Goal: Information Seeking & Learning: Learn about a topic

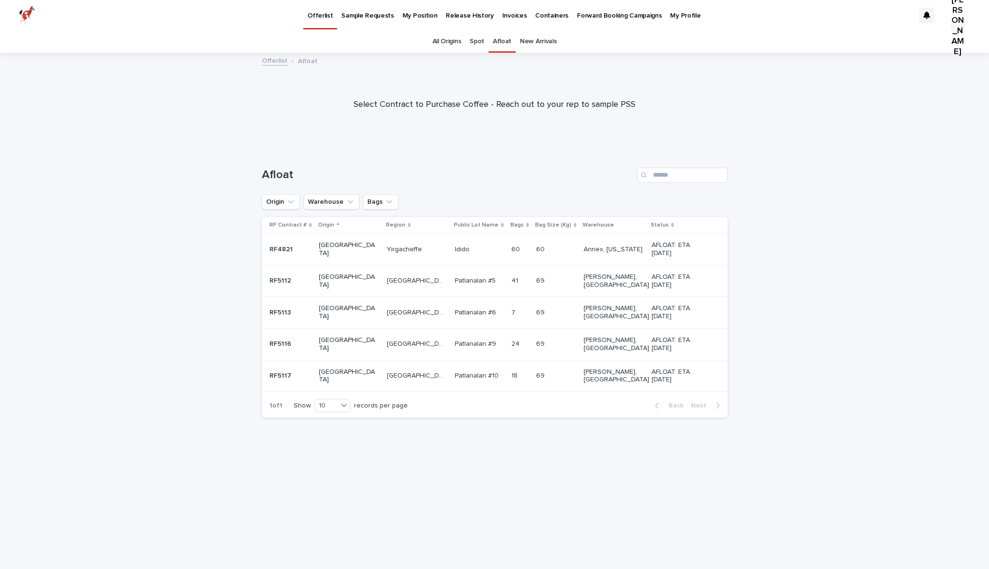
click at [454, 18] on p "Release History" at bounding box center [470, 10] width 48 height 20
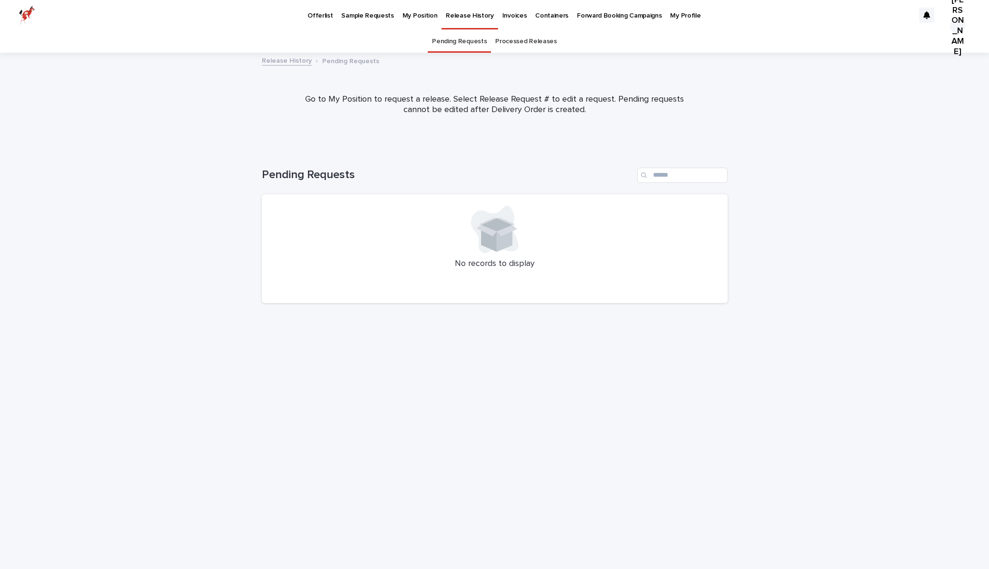
click at [517, 42] on link "Processed Releases" at bounding box center [525, 41] width 61 height 22
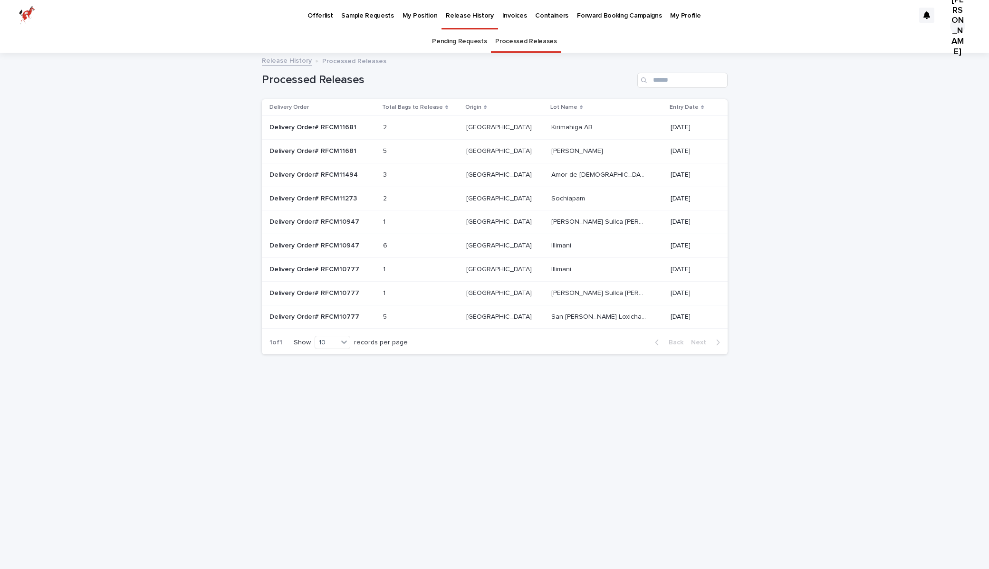
click at [353, 128] on table "Delivery Order Total Bags to Release Origin Lot Name Entry Date Delivery Order#…" at bounding box center [495, 214] width 466 height 230
click at [341, 127] on table "Delivery Order Total Bags to Release Origin Lot Name Entry Date Delivery Order#…" at bounding box center [495, 214] width 466 height 230
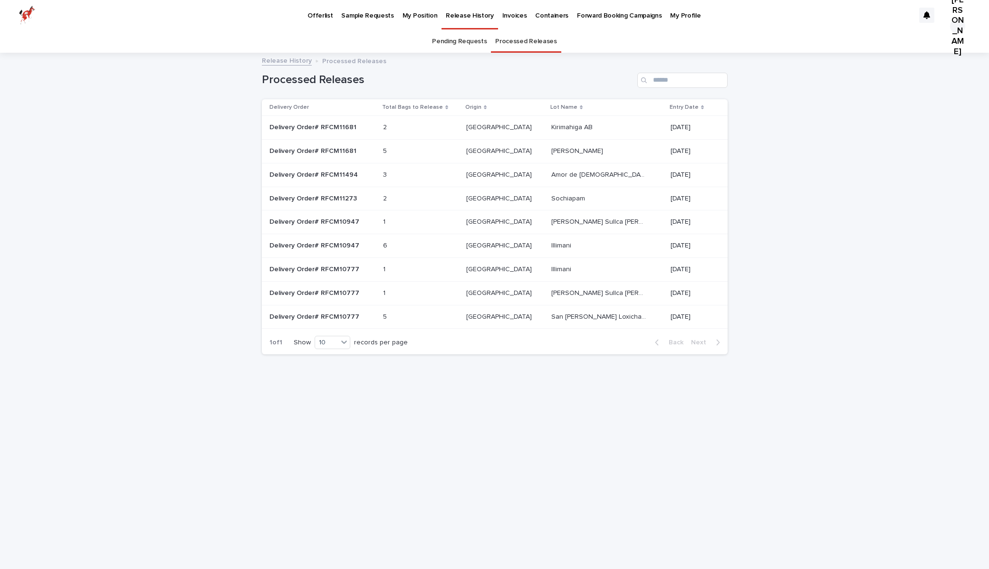
click at [407, 128] on p at bounding box center [407, 128] width 48 height 8
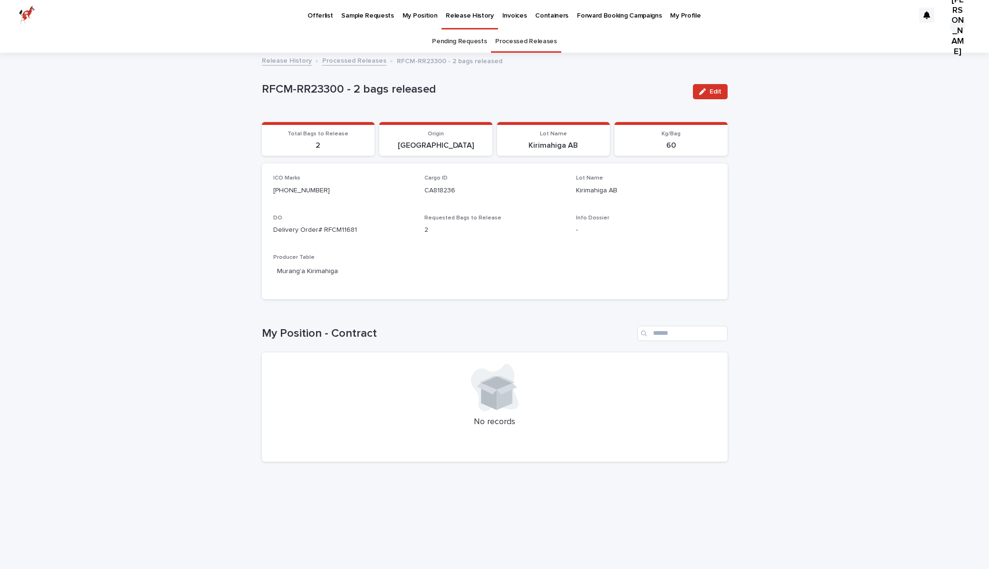
click at [338, 228] on p "Delivery Order# RFCM11681" at bounding box center [343, 230] width 140 height 10
click at [387, 86] on p "RFCM-RR23300 - 2 bags released" at bounding box center [473, 90] width 423 height 14
click at [403, 14] on p "My Position" at bounding box center [420, 10] width 35 height 20
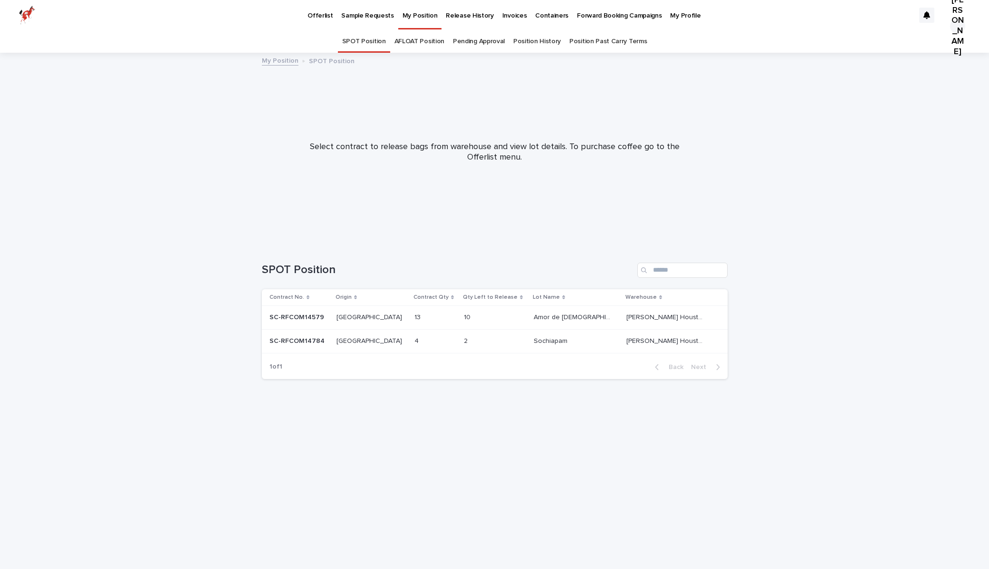
click at [480, 43] on link "Pending Approval" at bounding box center [479, 41] width 52 height 22
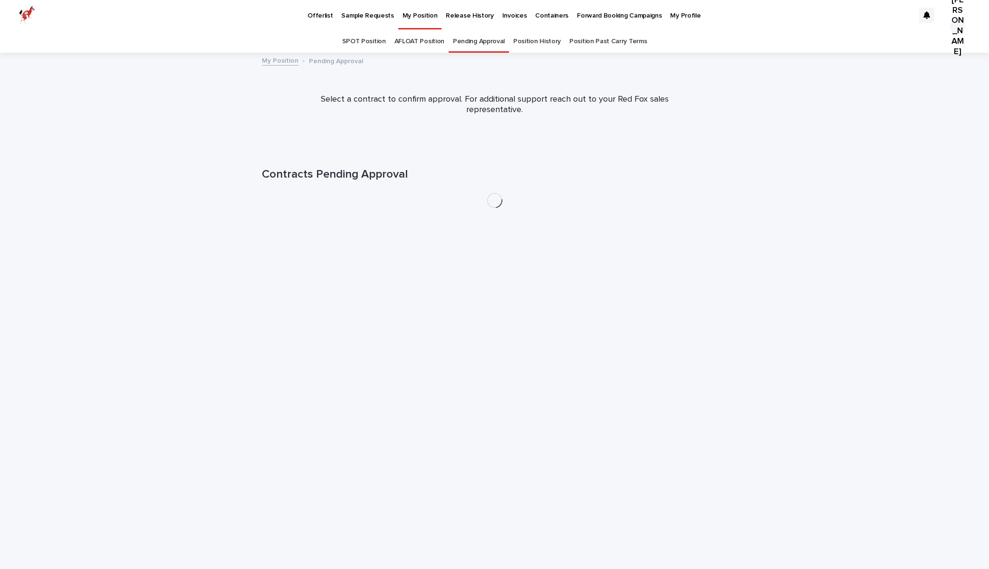
click at [521, 45] on link "Position History" at bounding box center [537, 41] width 48 height 22
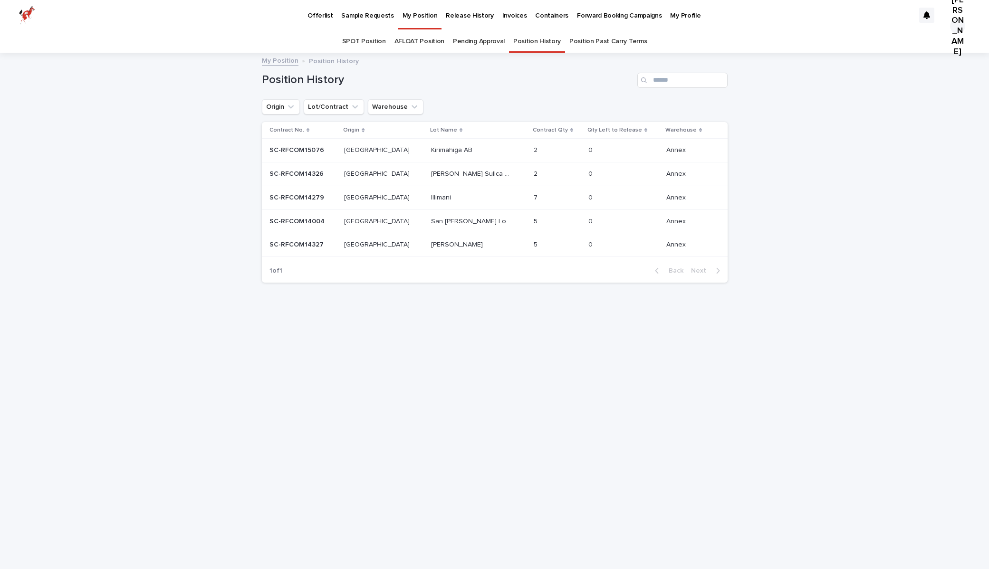
click at [431, 149] on p "Kirimahiga AB" at bounding box center [452, 149] width 43 height 10
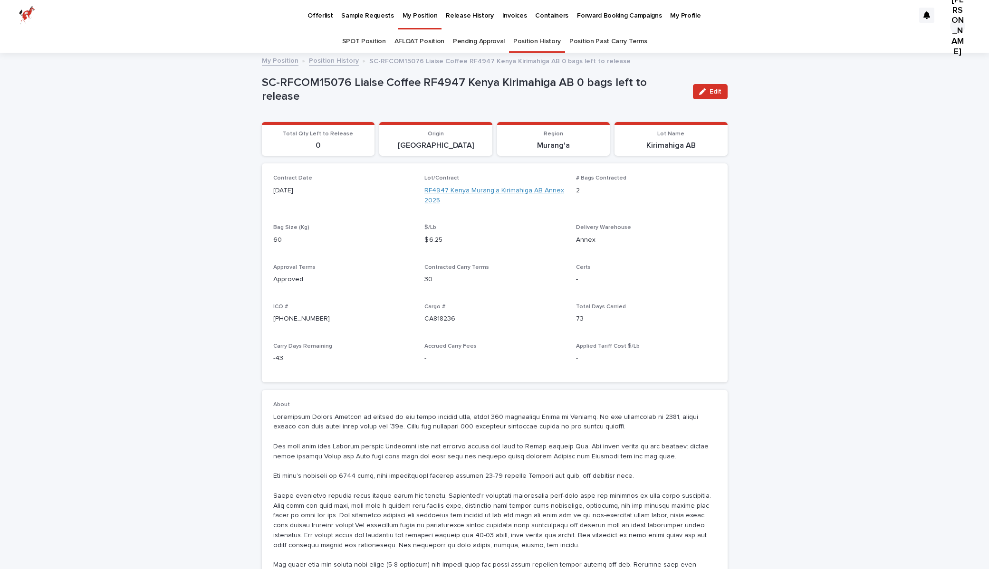
click at [483, 192] on link "RF4947 Kenya Murang'a Kirimahiga AB Annex 2025" at bounding box center [494, 196] width 140 height 20
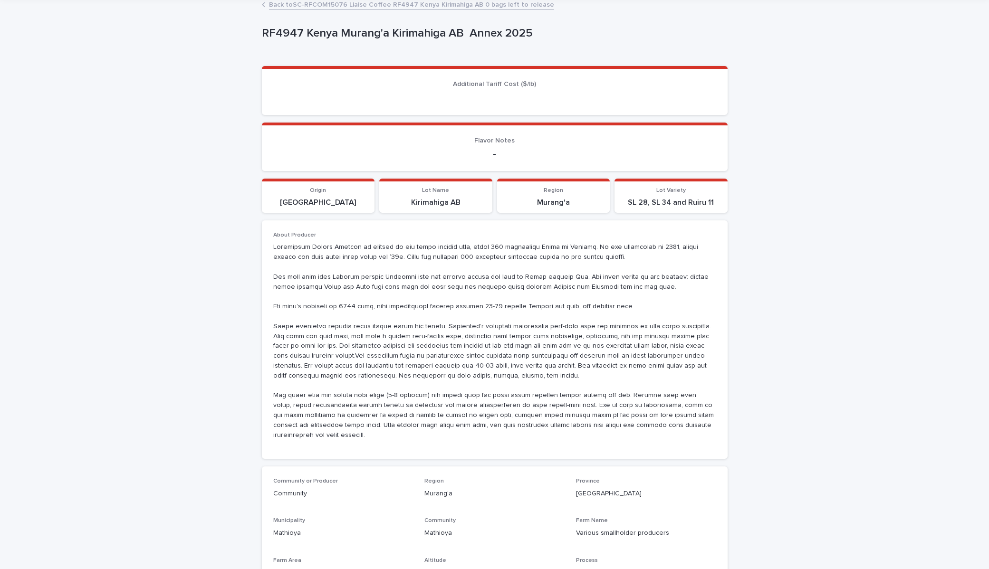
scroll to position [58, 0]
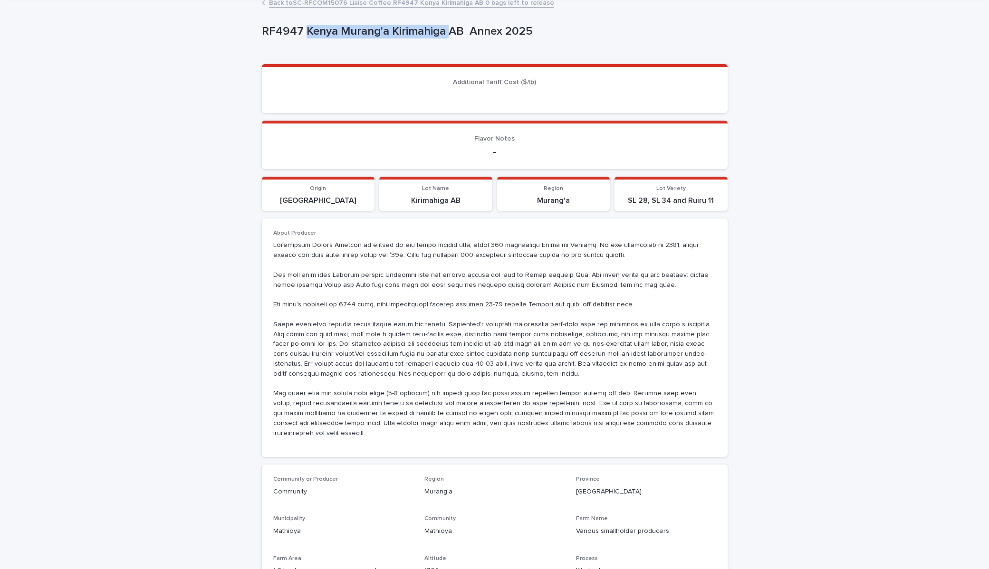
drag, startPoint x: 306, startPoint y: 32, endPoint x: 445, endPoint y: 34, distance: 139.7
click at [445, 34] on p "RF4947 Kenya Murang'a Kirimahiga AB Annex 2025" at bounding box center [493, 32] width 462 height 14
copy p "[PERSON_NAME] Kirimahiga"
click at [405, 311] on p at bounding box center [494, 339] width 443 height 198
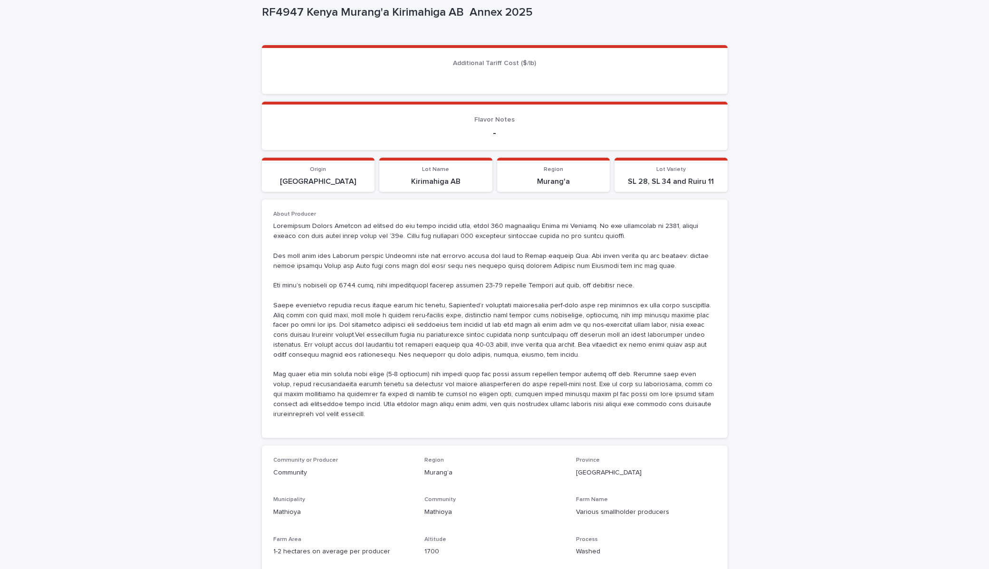
scroll to position [78, 0]
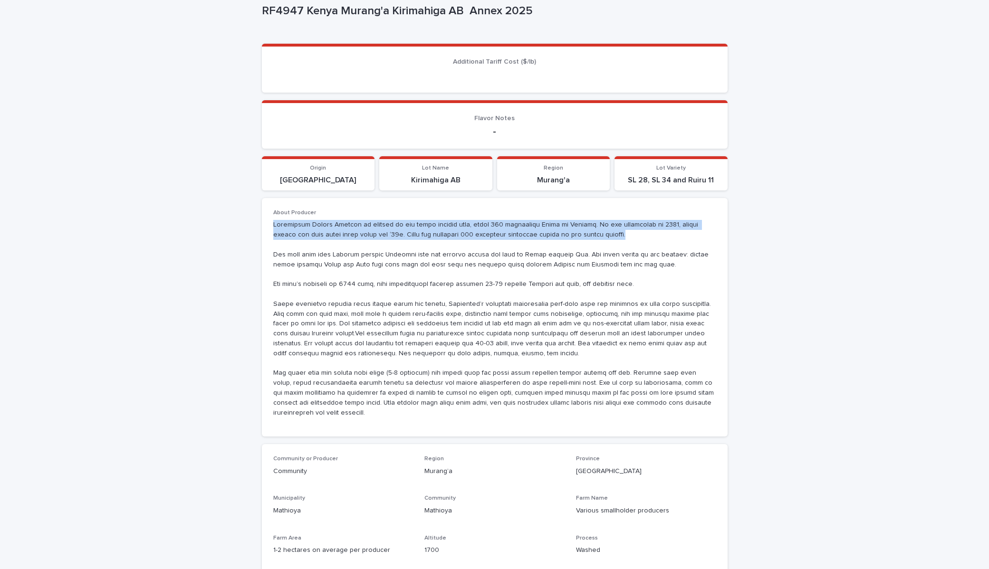
drag, startPoint x: 274, startPoint y: 224, endPoint x: 585, endPoint y: 234, distance: 311.9
click at [586, 234] on p at bounding box center [494, 319] width 443 height 198
copy p "[GEOGRAPHIC_DATA] is located in the [GEOGRAPHIC_DATA], about 200 kilometres Nor…"
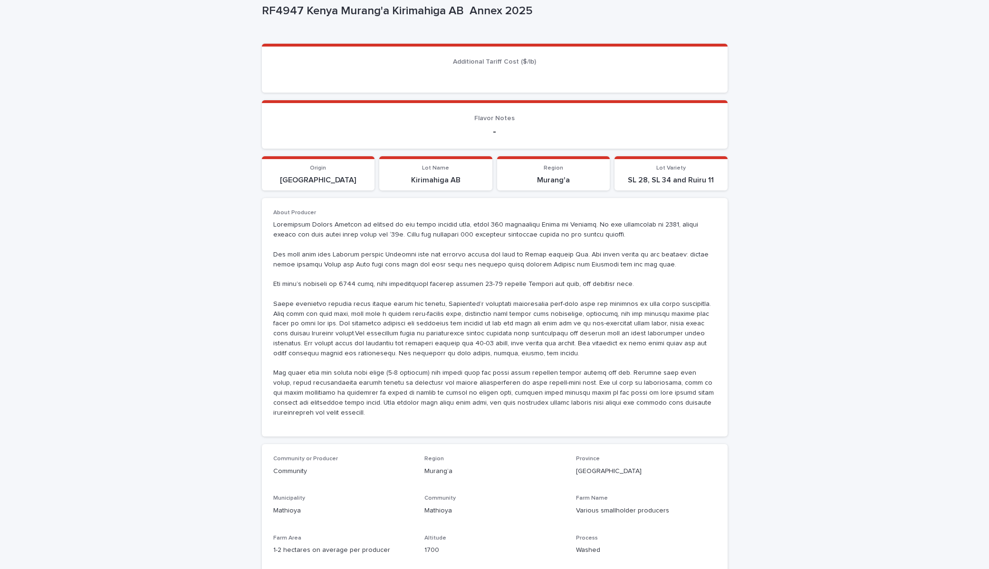
click at [400, 376] on p at bounding box center [494, 319] width 443 height 198
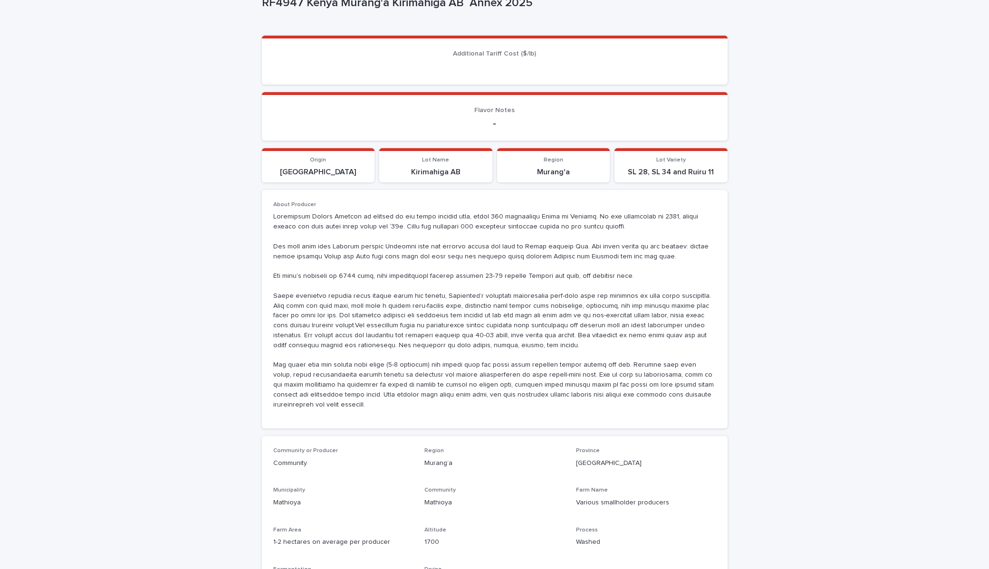
scroll to position [88, 0]
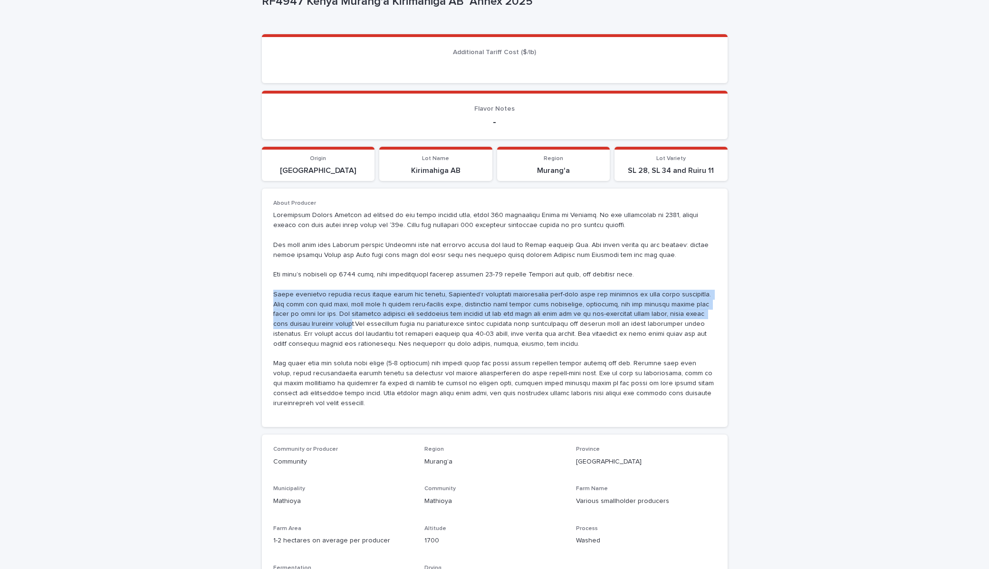
drag, startPoint x: 274, startPoint y: 295, endPoint x: 287, endPoint y: 320, distance: 28.9
click at [287, 320] on p at bounding box center [494, 310] width 443 height 198
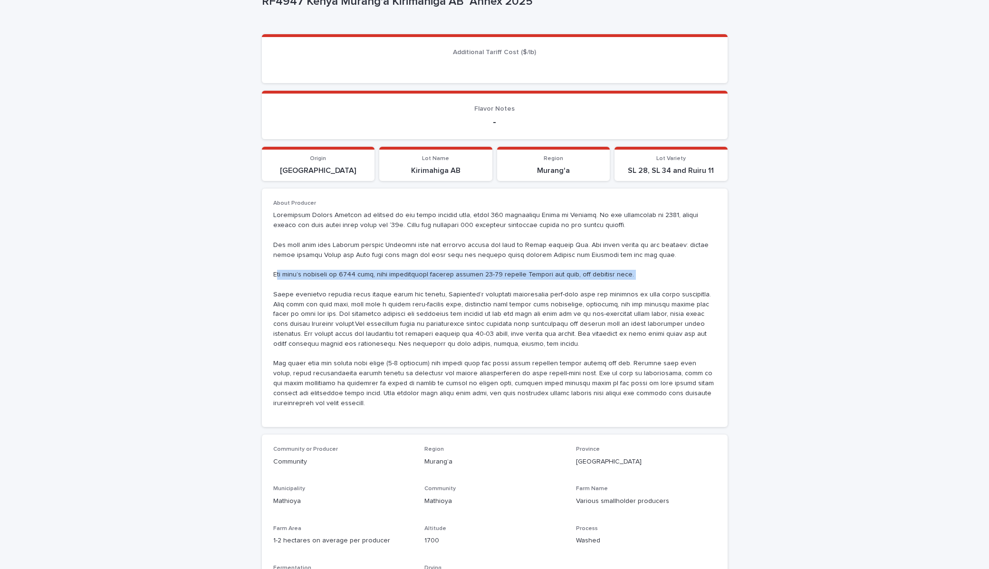
drag, startPoint x: 275, startPoint y: 275, endPoint x: 629, endPoint y: 276, distance: 353.6
click at [629, 276] on p at bounding box center [494, 310] width 443 height 198
drag, startPoint x: 623, startPoint y: 276, endPoint x: 292, endPoint y: 271, distance: 331.3
click at [292, 271] on p at bounding box center [494, 310] width 443 height 198
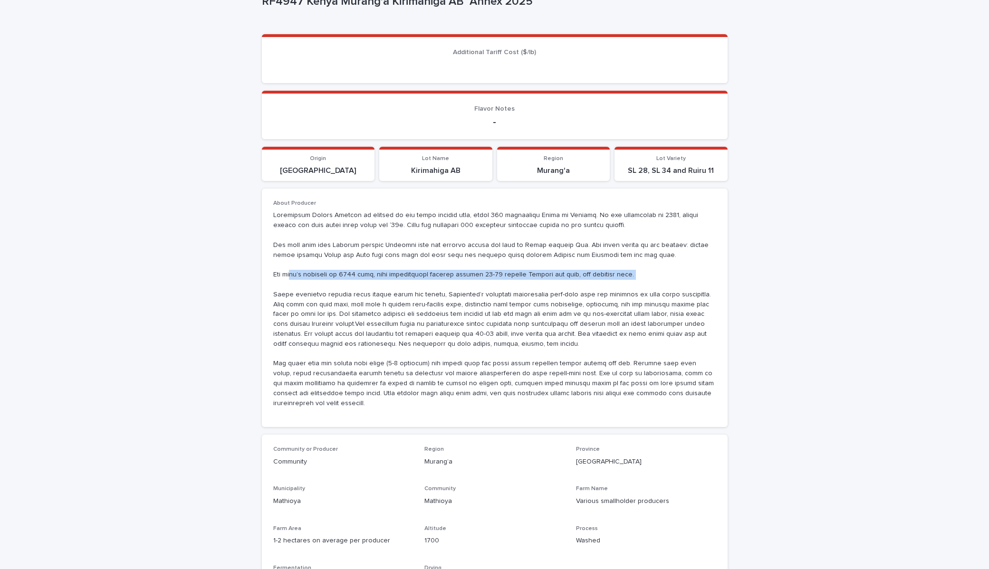
click at [292, 271] on p at bounding box center [494, 310] width 443 height 198
drag, startPoint x: 273, startPoint y: 274, endPoint x: 675, endPoint y: 285, distance: 402.2
click at [675, 285] on p at bounding box center [494, 310] width 443 height 198
copy p "The area’s altitude is 1700 masl, with temperatures ranging between 18-25 degre…"
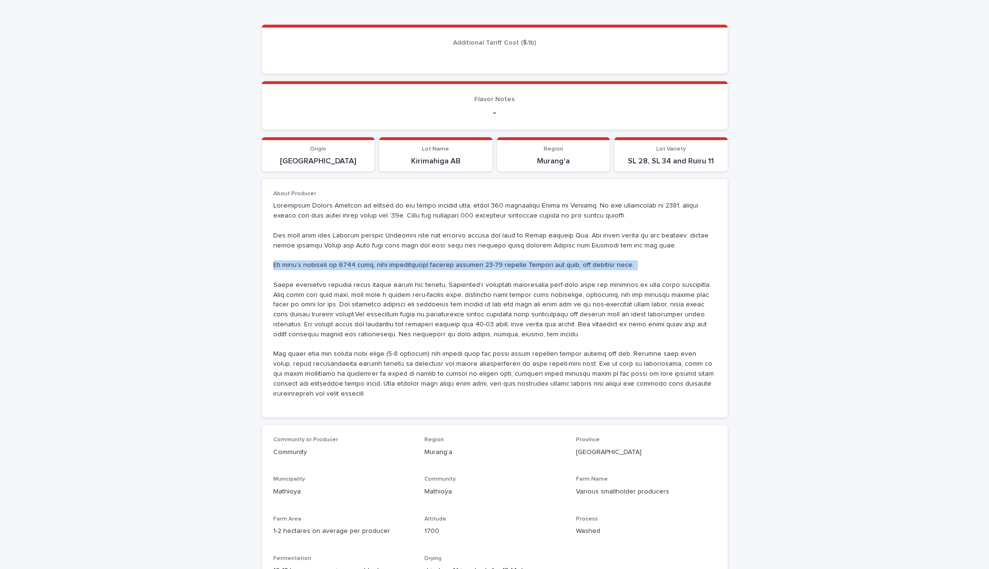
scroll to position [0, 0]
